Goal: Transaction & Acquisition: Purchase product/service

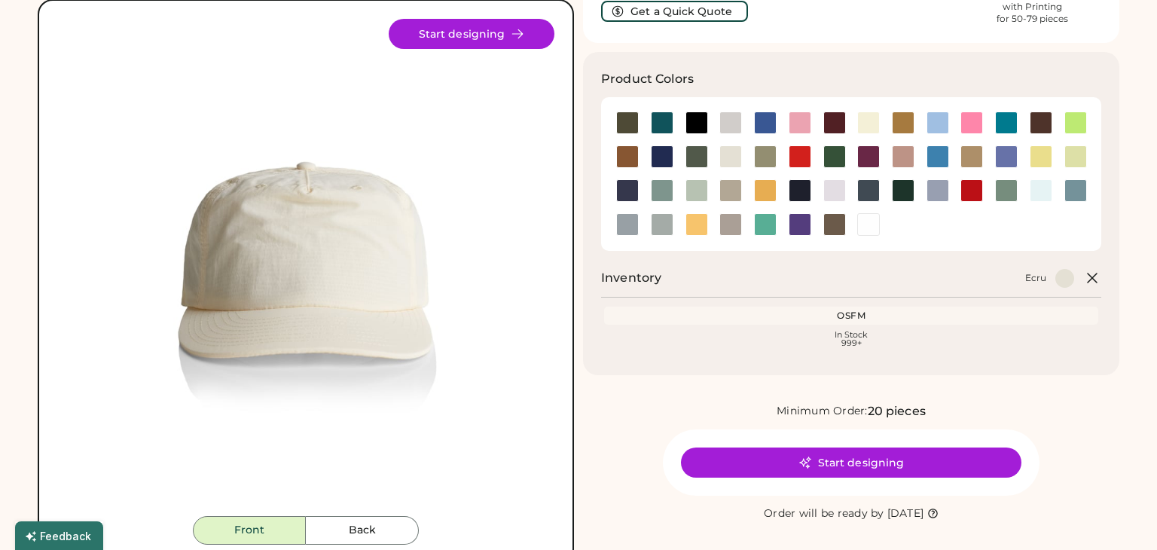
scroll to position [105, 0]
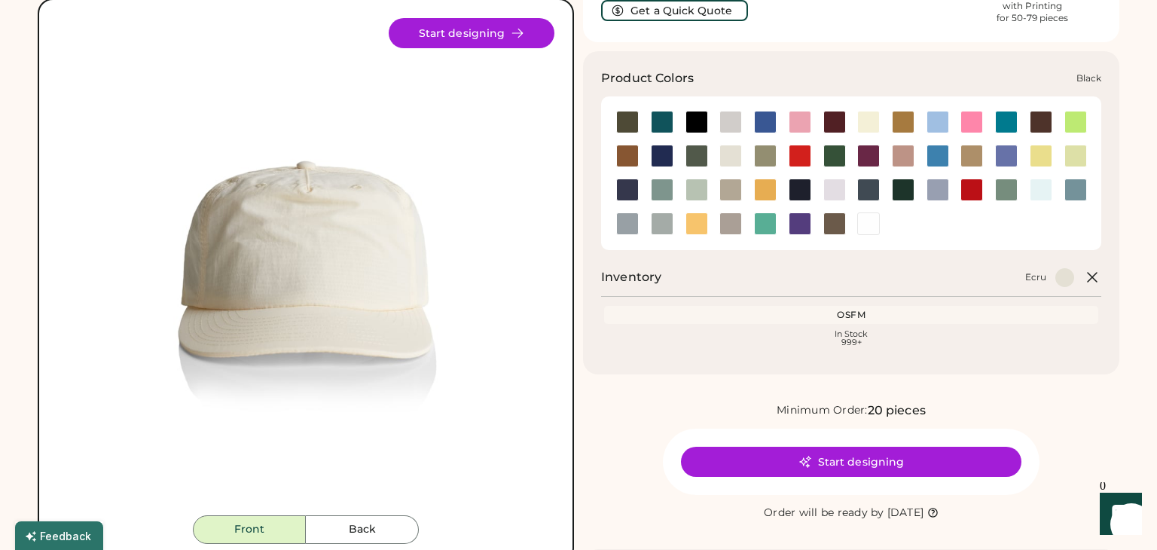
click at [691, 111] on div at bounding box center [696, 122] width 23 height 23
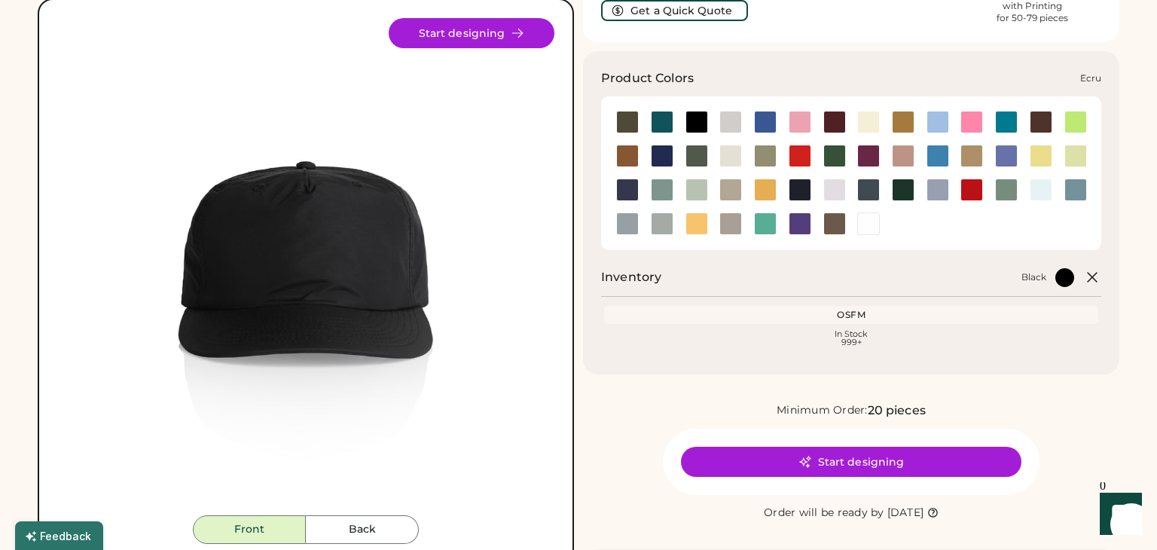
click at [729, 149] on div at bounding box center [730, 156] width 23 height 23
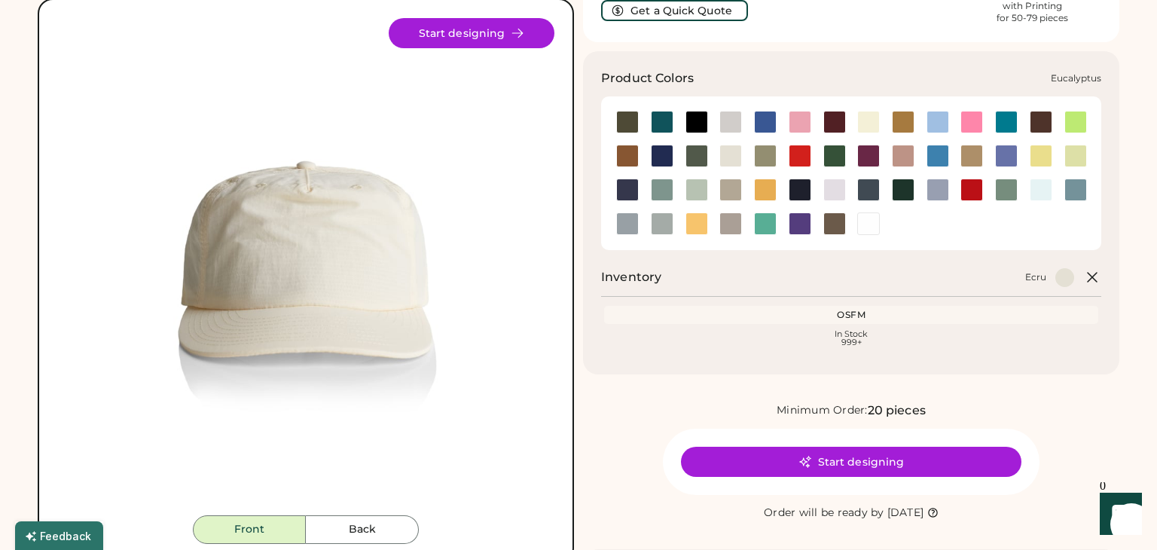
click at [761, 154] on div at bounding box center [765, 156] width 23 height 23
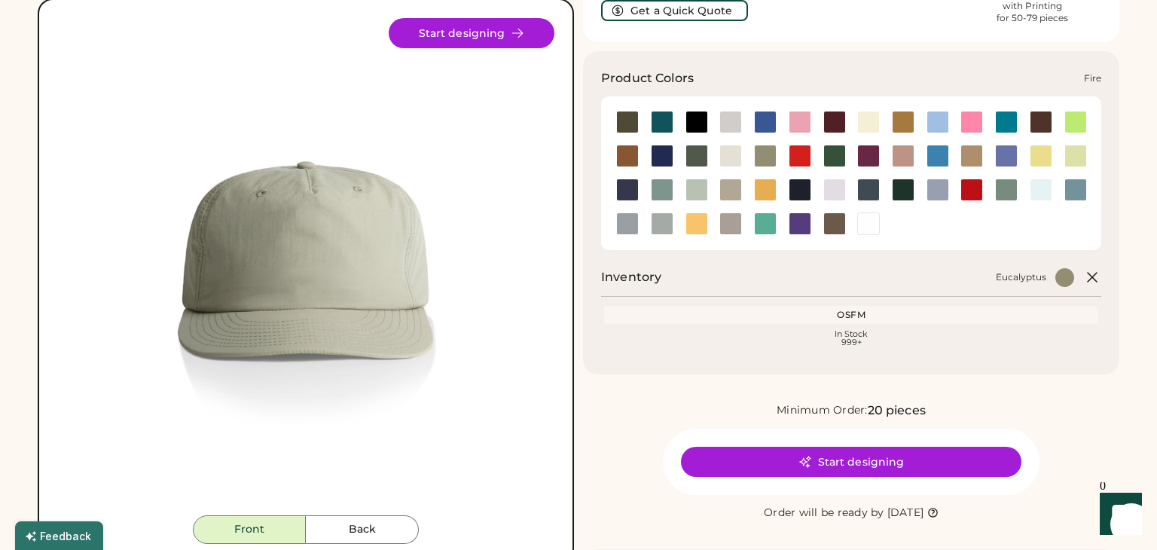
click at [807, 153] on div at bounding box center [799, 156] width 23 height 23
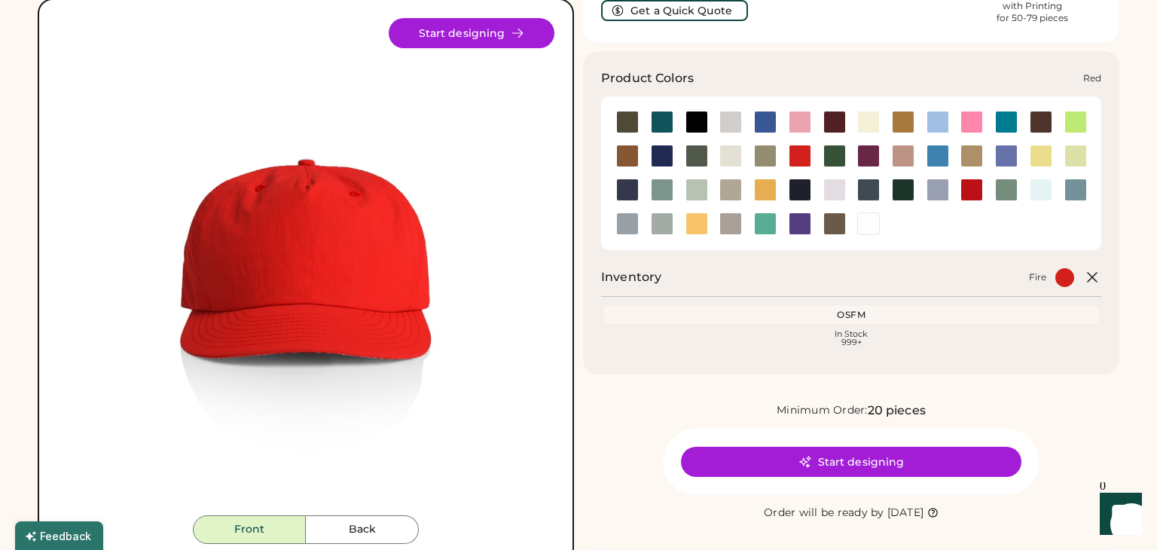
click at [976, 188] on div at bounding box center [971, 189] width 23 height 23
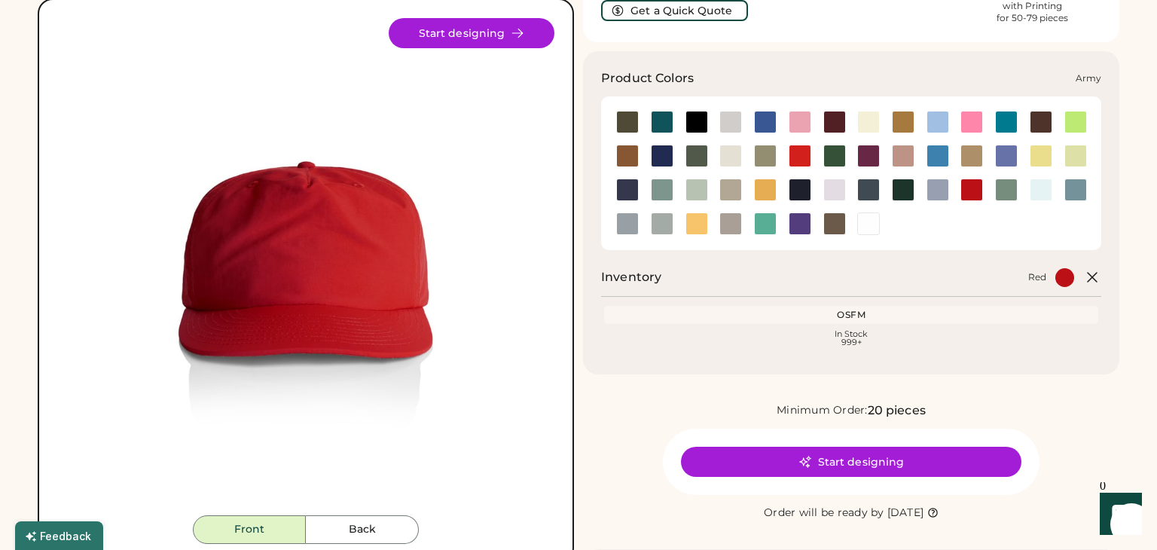
click at [634, 118] on div at bounding box center [627, 122] width 23 height 23
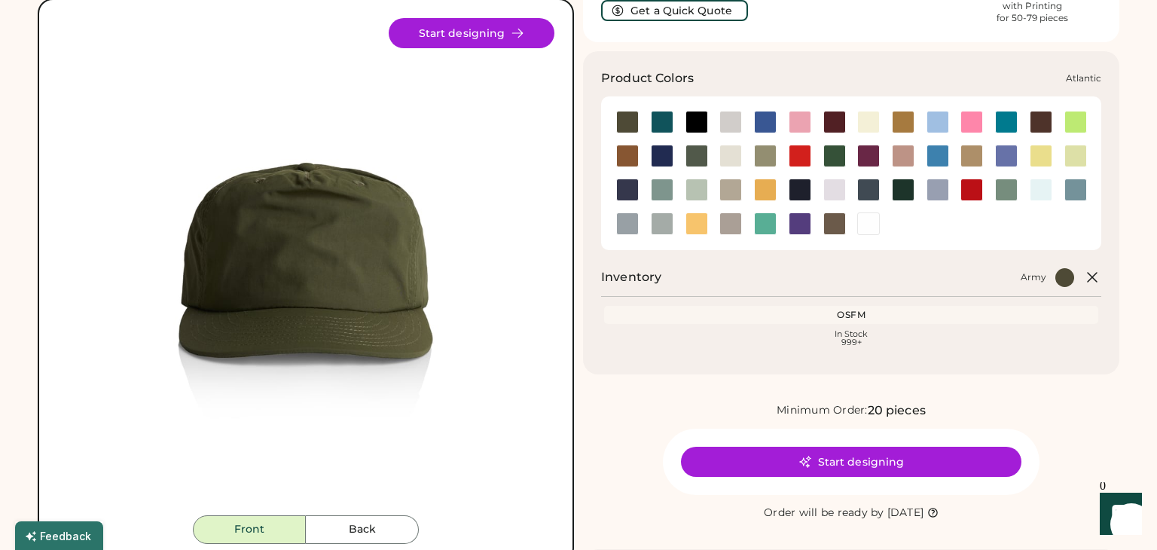
click at [666, 124] on div at bounding box center [662, 122] width 23 height 23
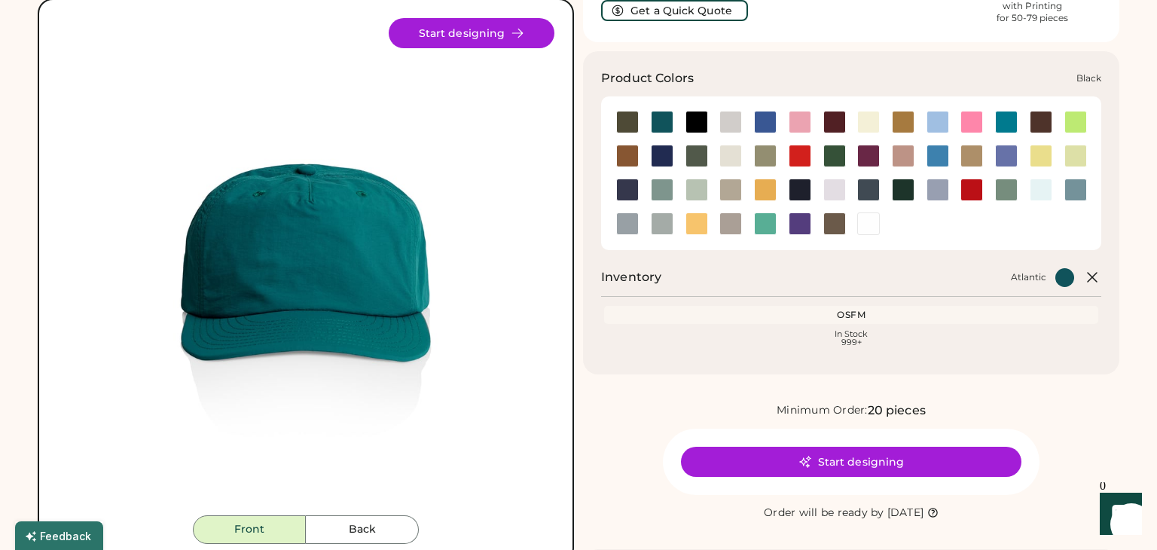
click at [698, 121] on div at bounding box center [696, 122] width 23 height 23
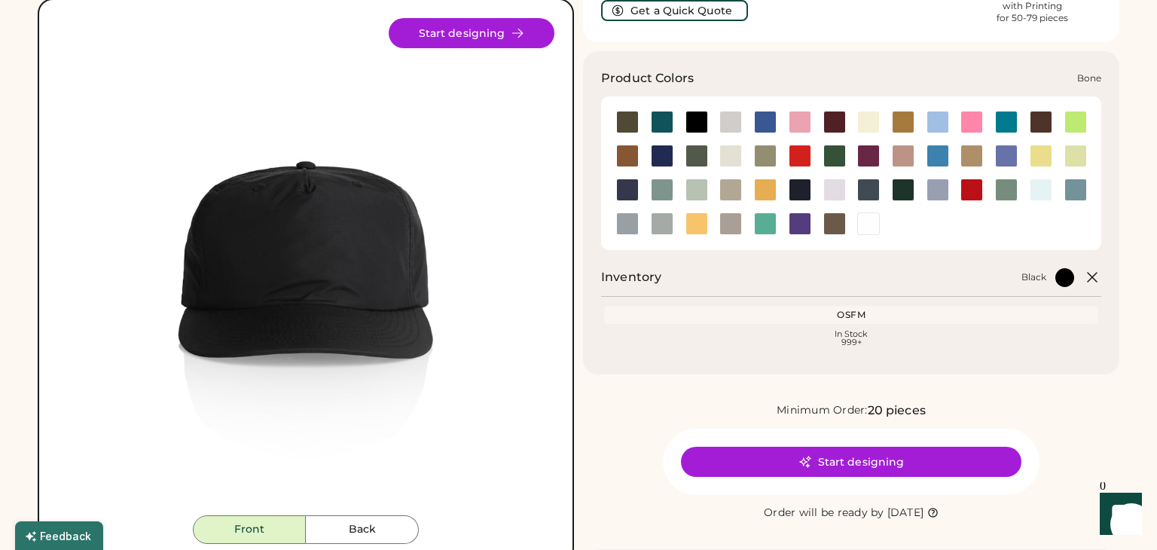
click at [728, 124] on div at bounding box center [730, 122] width 23 height 23
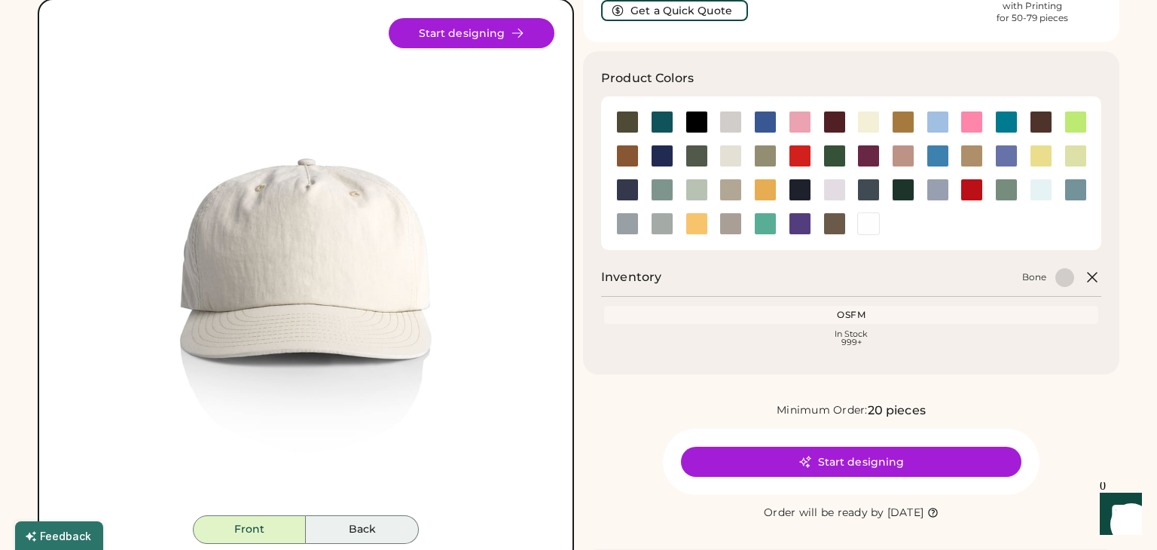
click at [391, 521] on button "Back" at bounding box center [362, 529] width 113 height 29
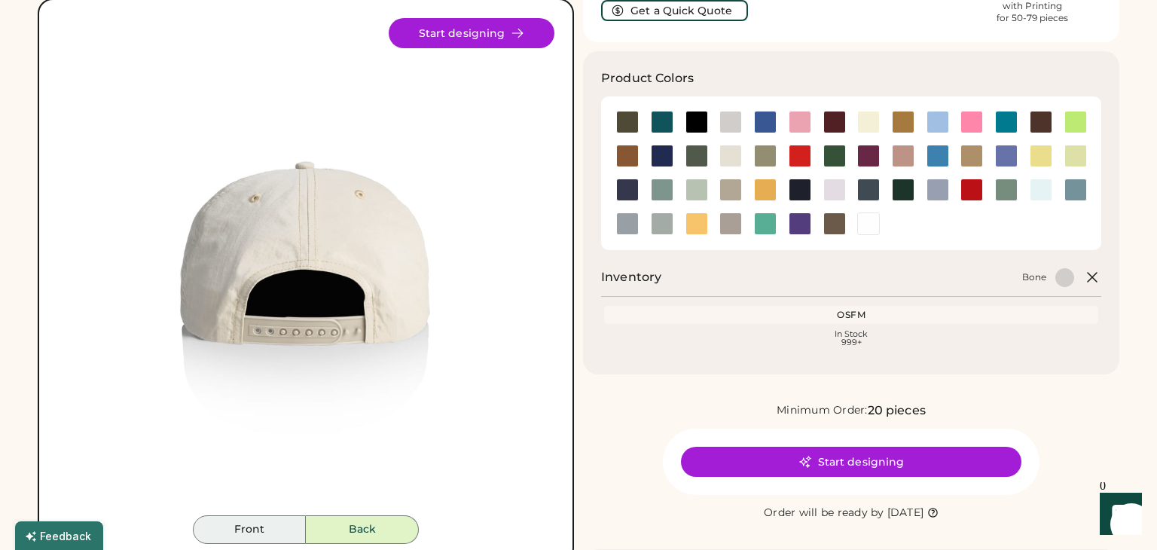
click at [279, 539] on button "Front" at bounding box center [249, 529] width 113 height 29
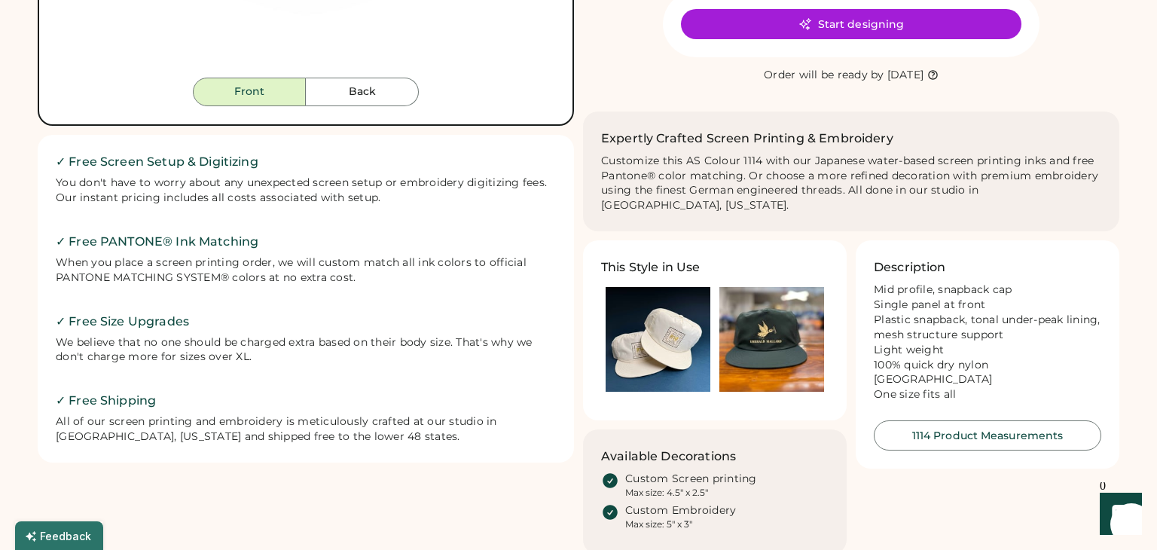
scroll to position [545, 0]
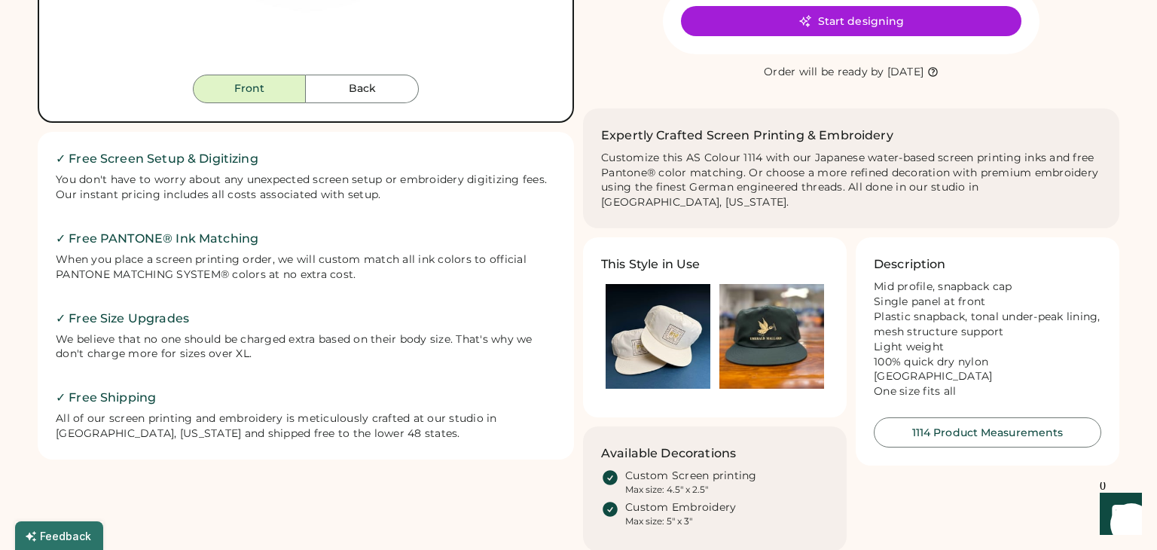
click at [627, 293] on img at bounding box center [657, 336] width 105 height 105
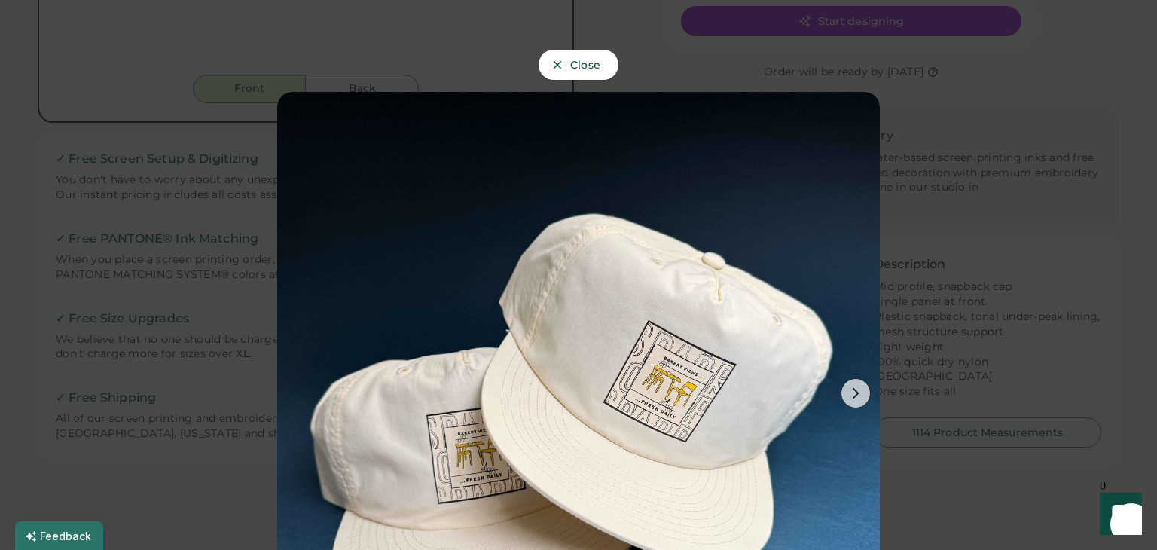
scroll to position [54, 0]
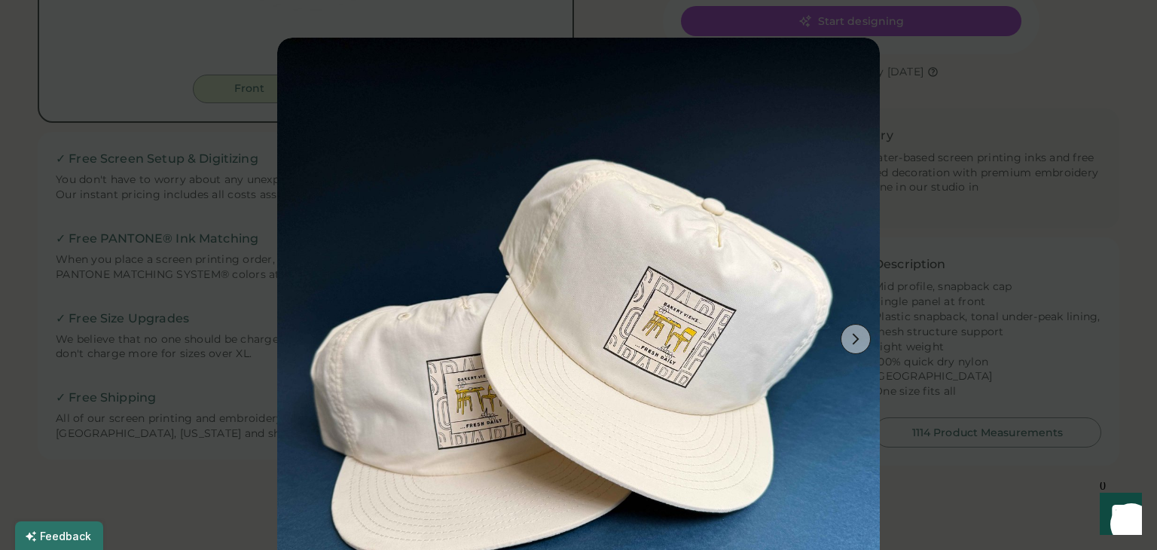
click at [857, 342] on icon at bounding box center [856, 339] width 14 height 14
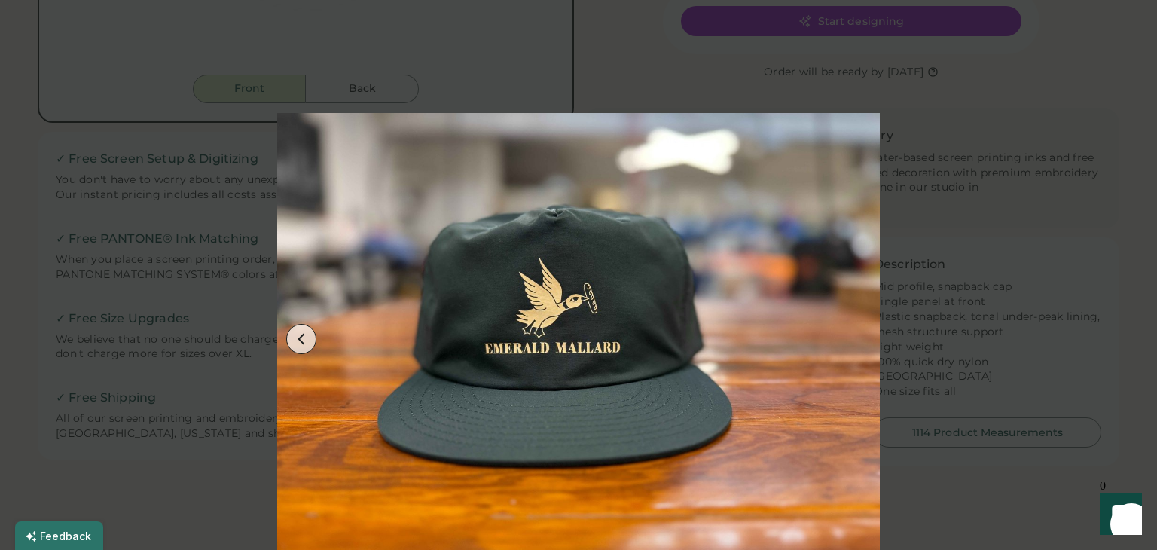
click at [682, 70] on img at bounding box center [578, 339] width 602 height 602
click at [821, 92] on img at bounding box center [578, 339] width 602 height 602
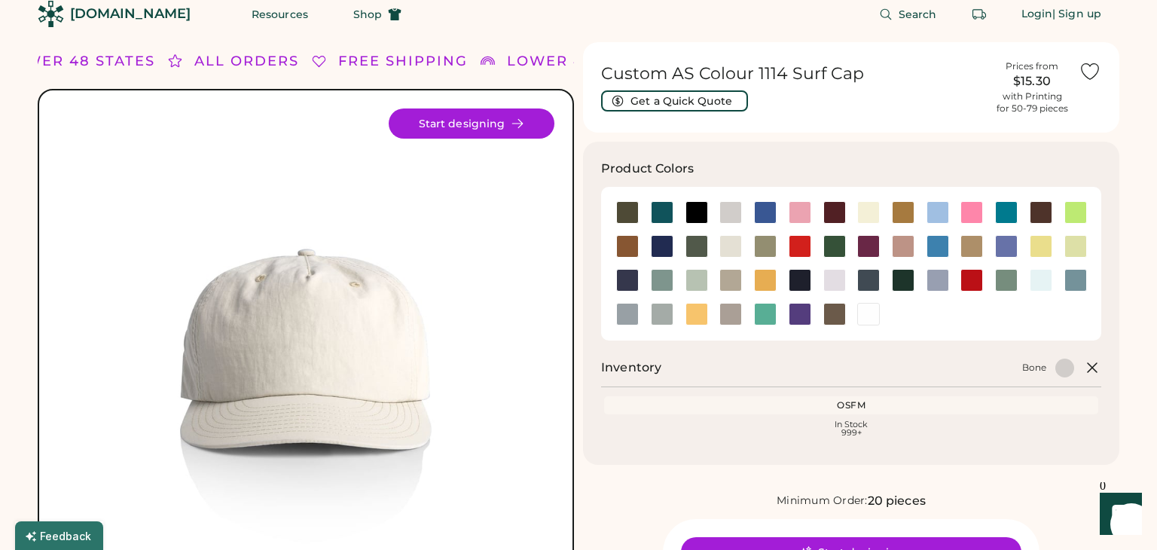
scroll to position [0, 0]
